Goal: Book appointment/travel/reservation

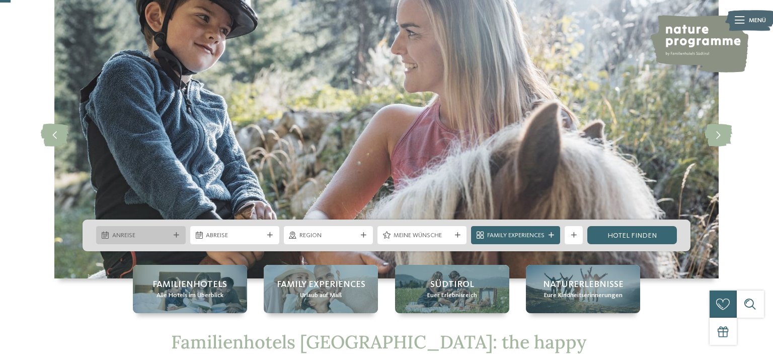
scroll to position [53, 0]
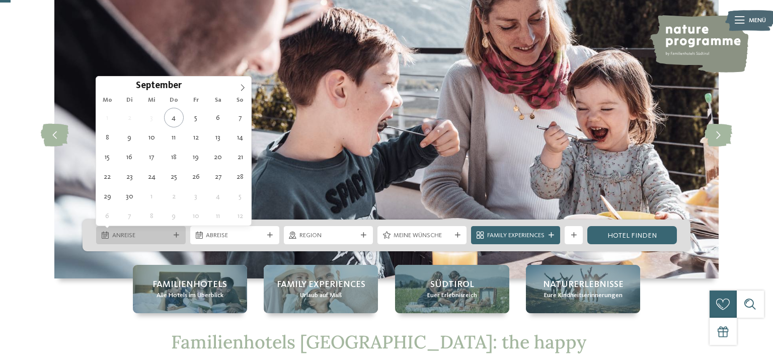
click at [178, 234] on icon at bounding box center [177, 235] width 6 height 6
click at [242, 84] on icon at bounding box center [242, 87] width 7 height 7
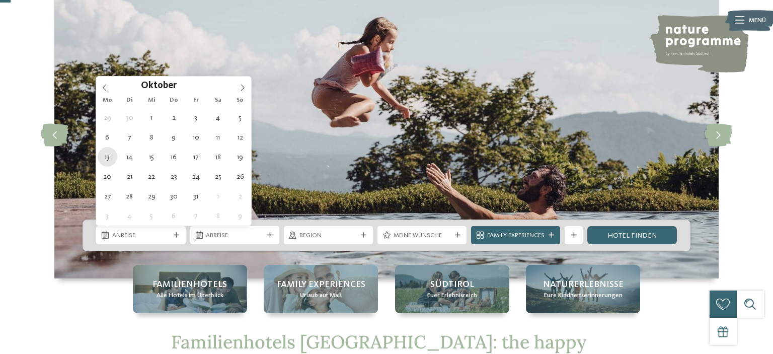
type div "[DATE]"
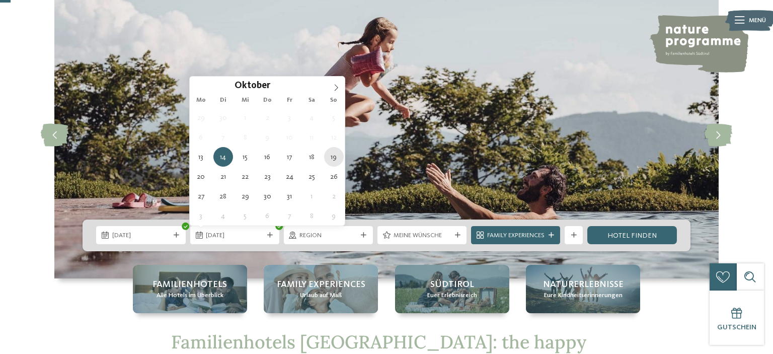
type div "[DATE]"
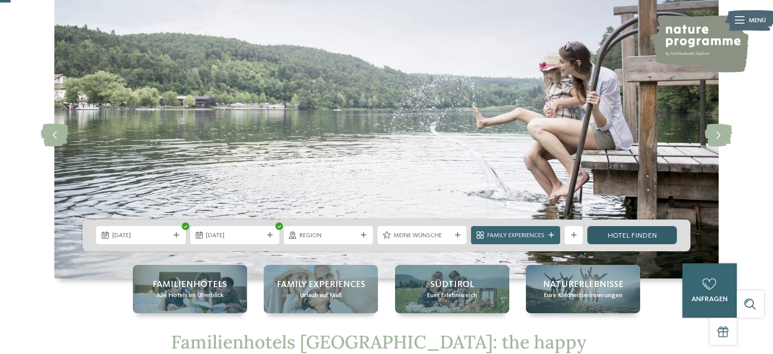
click at [607, 231] on link "Hotel finden" at bounding box center [631, 235] width 89 height 18
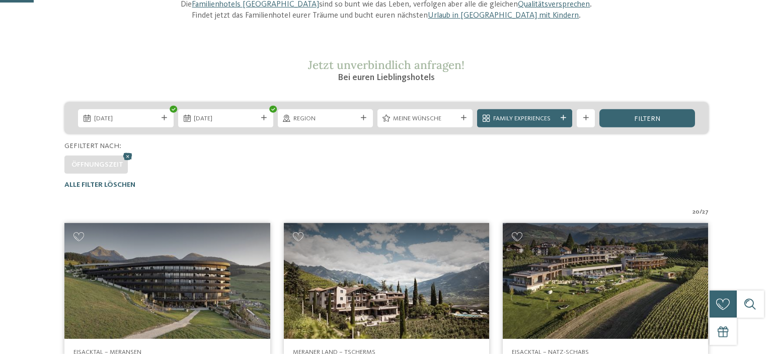
scroll to position [133, 0]
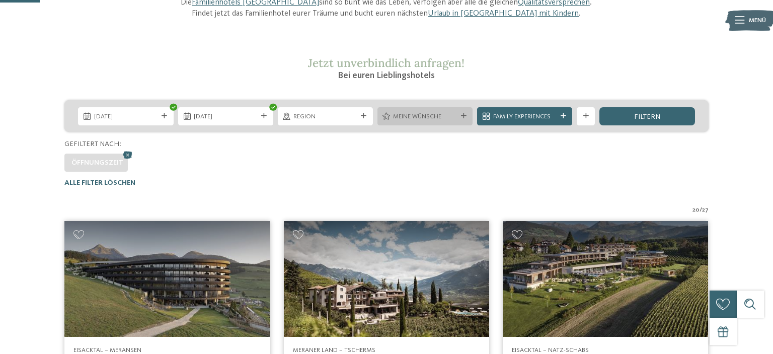
click at [417, 112] on div "Meine Wünsche" at bounding box center [425, 116] width 68 height 10
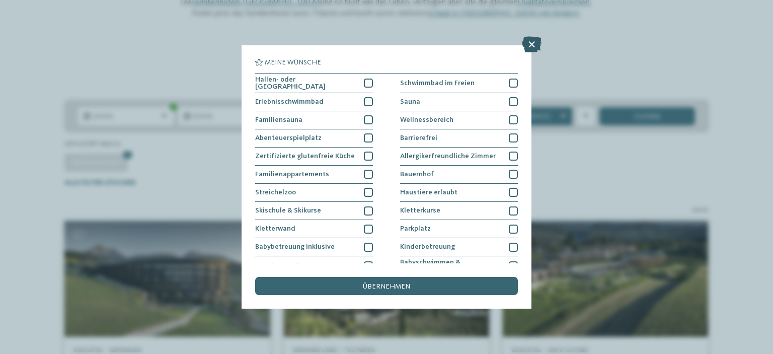
click at [533, 44] on icon at bounding box center [532, 44] width 20 height 16
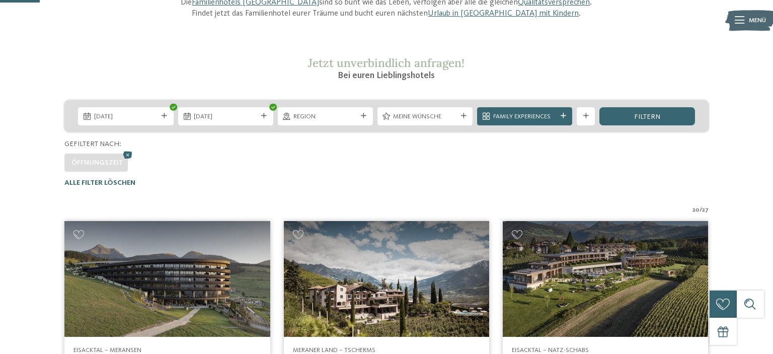
click at [731, 114] on div "13.10.2025 19.10.2025 Region" at bounding box center [386, 143] width 752 height 87
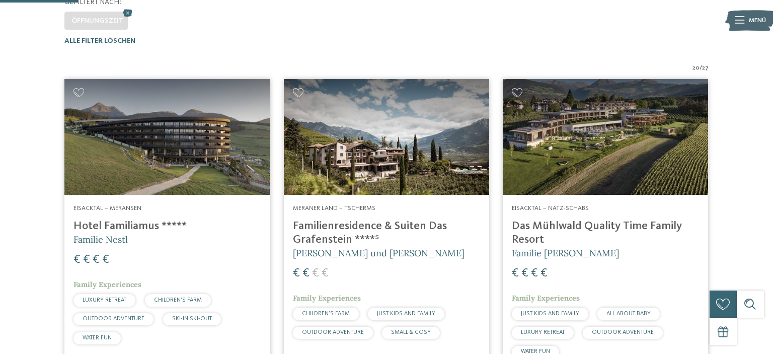
scroll to position [318, 0]
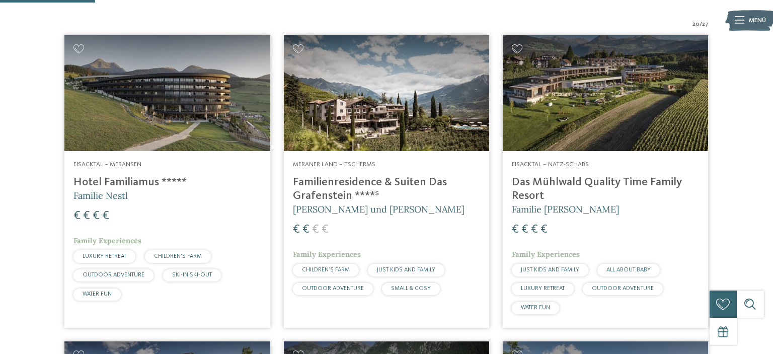
click at [345, 186] on h4 "Familienresidence & Suiten Das Grafenstein ****ˢ" at bounding box center [386, 189] width 187 height 27
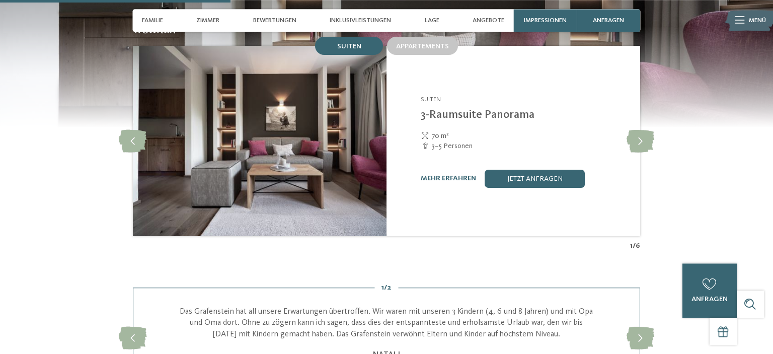
scroll to position [903, 0]
